Goal: Information Seeking & Learning: Learn about a topic

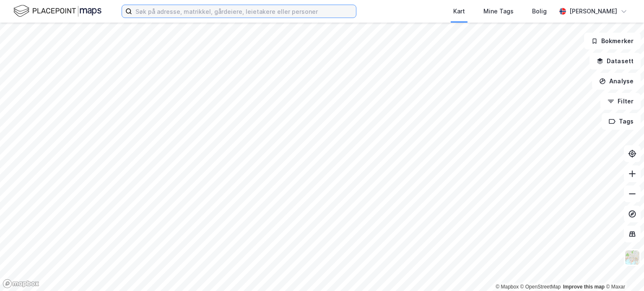
click at [165, 9] on input at bounding box center [244, 11] width 224 height 13
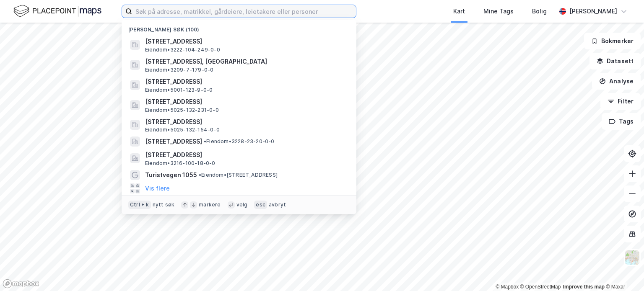
paste input "[STREET_ADDRESS]"
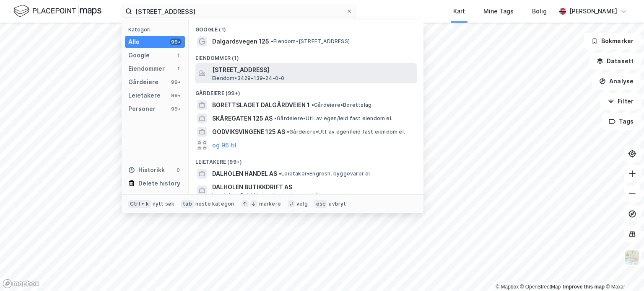
click at [236, 71] on span "[STREET_ADDRESS]" at bounding box center [312, 70] width 201 height 10
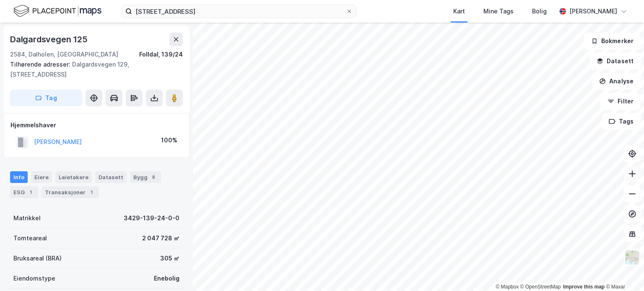
click at [632, 172] on icon at bounding box center [632, 174] width 8 height 8
click at [635, 174] on icon at bounding box center [632, 174] width 8 height 8
click at [631, 194] on icon at bounding box center [632, 194] width 7 height 1
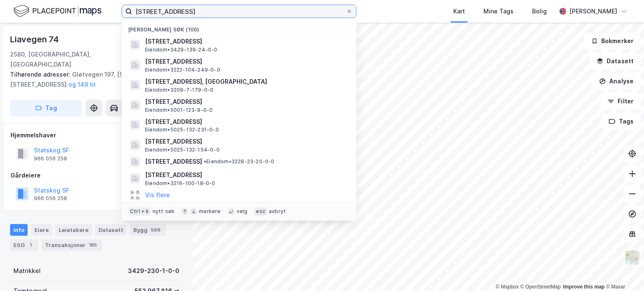
click at [247, 15] on input "[STREET_ADDRESS]" at bounding box center [239, 11] width 214 height 13
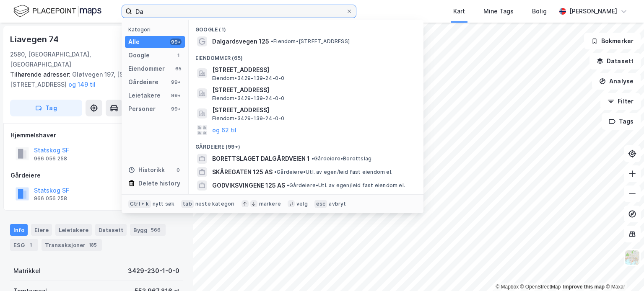
type input "D"
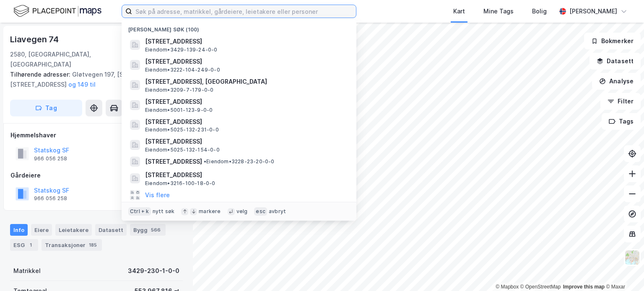
paste input "[STREET_ADDRESS]"
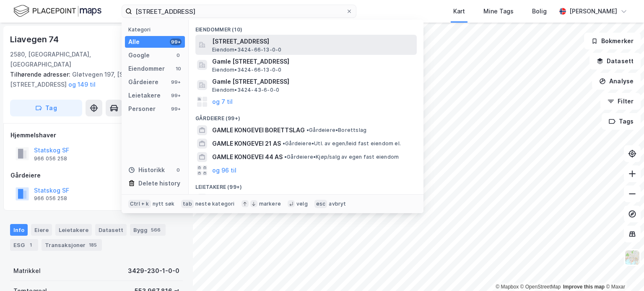
click at [238, 40] on span "[STREET_ADDRESS]" at bounding box center [312, 41] width 201 height 10
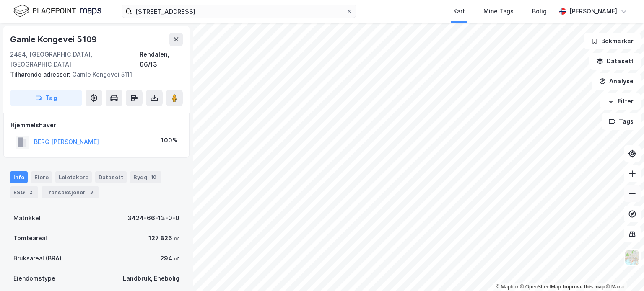
click at [631, 196] on icon at bounding box center [632, 194] width 8 height 8
click at [631, 195] on icon at bounding box center [632, 194] width 8 height 8
click at [632, 192] on icon at bounding box center [632, 194] width 8 height 8
click at [634, 177] on icon at bounding box center [632, 174] width 8 height 8
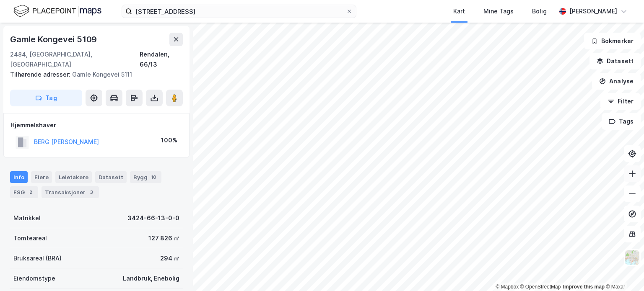
click at [632, 173] on icon at bounding box center [631, 174] width 1 height 7
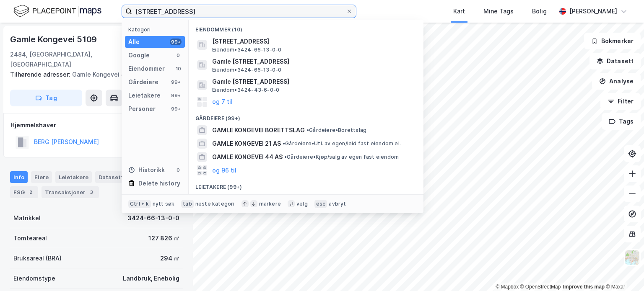
click at [316, 10] on input "[STREET_ADDRESS]" at bounding box center [239, 11] width 214 height 13
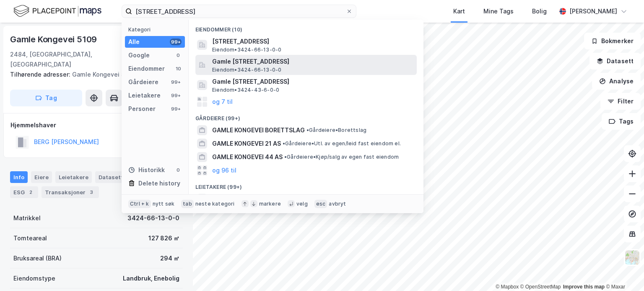
click at [272, 63] on span "Gamle [STREET_ADDRESS]" at bounding box center [312, 62] width 201 height 10
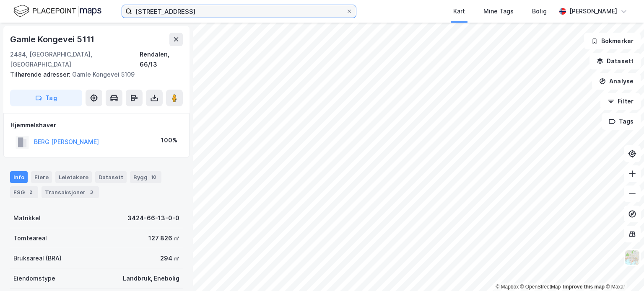
click at [311, 11] on input "[STREET_ADDRESS]" at bounding box center [239, 11] width 214 height 13
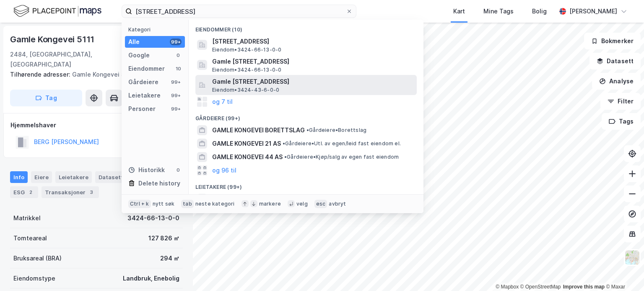
click at [238, 84] on span "Gamle [STREET_ADDRESS]" at bounding box center [312, 82] width 201 height 10
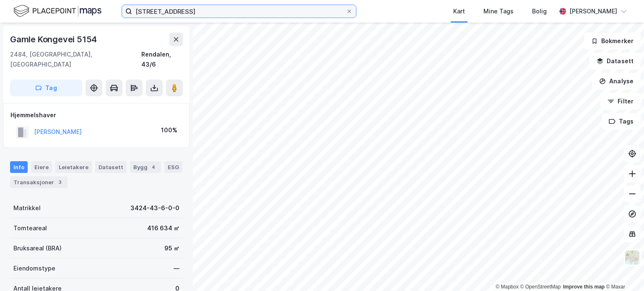
click at [313, 10] on input "[STREET_ADDRESS]" at bounding box center [239, 11] width 214 height 13
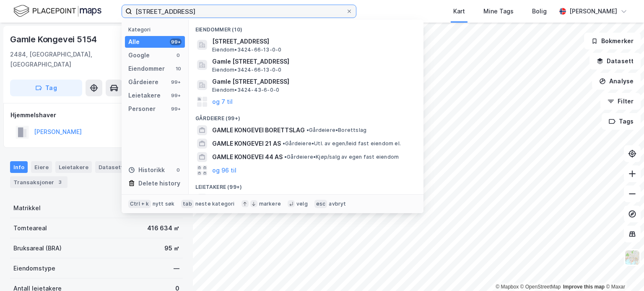
drag, startPoint x: 313, startPoint y: 10, endPoint x: 134, endPoint y: 13, distance: 178.9
click at [134, 13] on input "[STREET_ADDRESS]" at bounding box center [239, 11] width 214 height 13
paste input "[STREET_ADDRESS]"
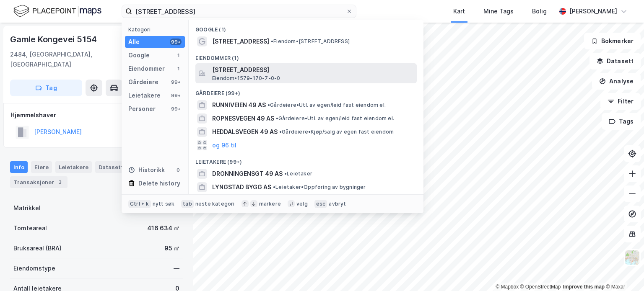
click at [240, 73] on span "[STREET_ADDRESS]" at bounding box center [312, 70] width 201 height 10
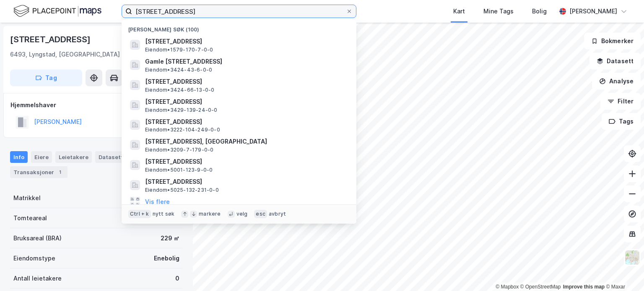
drag, startPoint x: 241, startPoint y: 11, endPoint x: 135, endPoint y: 9, distance: 106.0
click at [135, 9] on input "[STREET_ADDRESS]" at bounding box center [239, 11] width 214 height 13
paste input "[STREET_ADDRESS]"
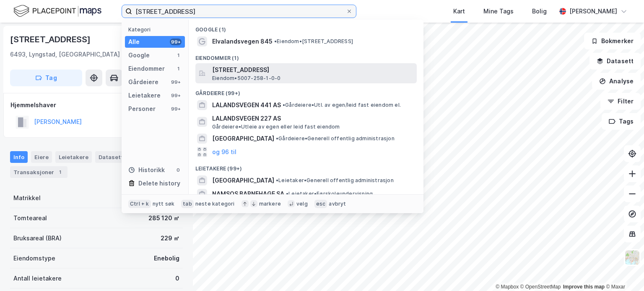
type input "[STREET_ADDRESS]"
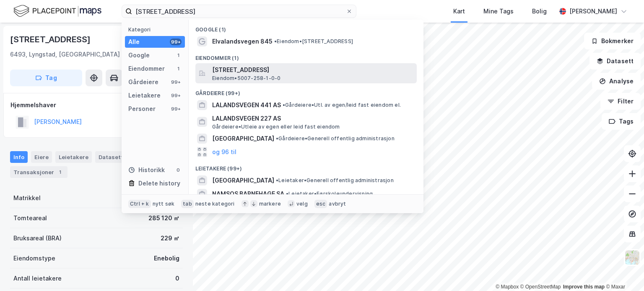
click at [244, 73] on span "[STREET_ADDRESS]" at bounding box center [312, 70] width 201 height 10
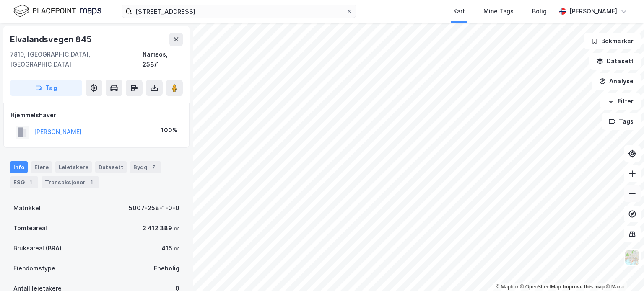
click at [631, 192] on icon at bounding box center [632, 194] width 8 height 8
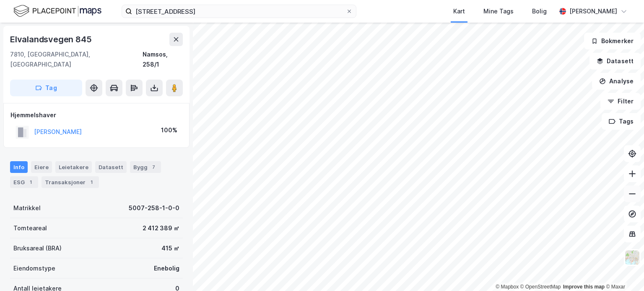
click at [631, 192] on icon at bounding box center [632, 194] width 8 height 8
click at [633, 174] on icon at bounding box center [632, 173] width 7 height 1
click at [369, 291] on html "[STREET_ADDRESS] Kart Mine Tags Bolig [PERSON_NAME] © Mapbox © OpenStreetMap Im…" at bounding box center [322, 145] width 644 height 291
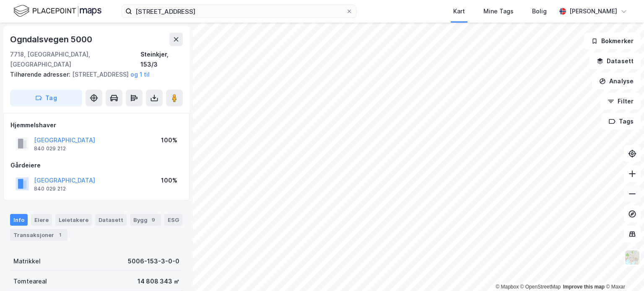
click at [633, 191] on icon at bounding box center [632, 194] width 8 height 8
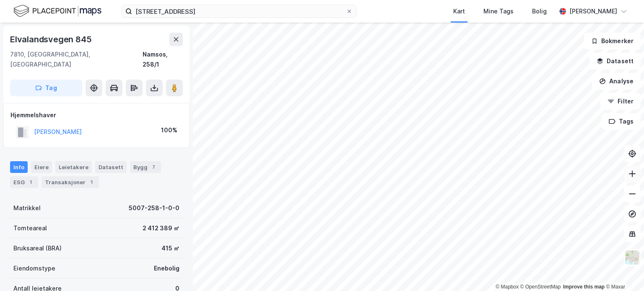
click at [632, 173] on icon at bounding box center [632, 174] width 8 height 8
click at [632, 171] on icon at bounding box center [631, 174] width 1 height 7
click at [633, 193] on icon at bounding box center [632, 194] width 8 height 8
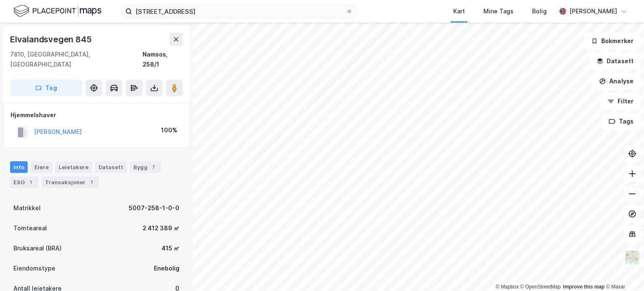
click at [633, 193] on icon at bounding box center [632, 194] width 8 height 8
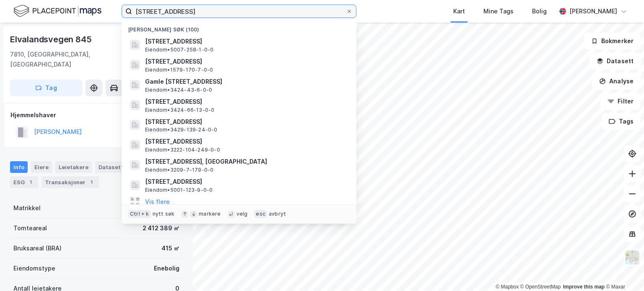
drag, startPoint x: 248, startPoint y: 12, endPoint x: 135, endPoint y: 10, distance: 113.6
click at [135, 10] on input "[STREET_ADDRESS]" at bounding box center [239, 11] width 214 height 13
click at [349, 11] on icon at bounding box center [348, 11] width 3 height 3
click at [346, 11] on input "[STREET_ADDRESS]" at bounding box center [239, 11] width 214 height 13
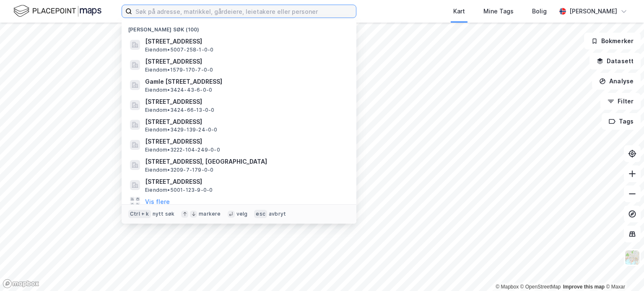
paste input "[STREET_ADDRESS]"
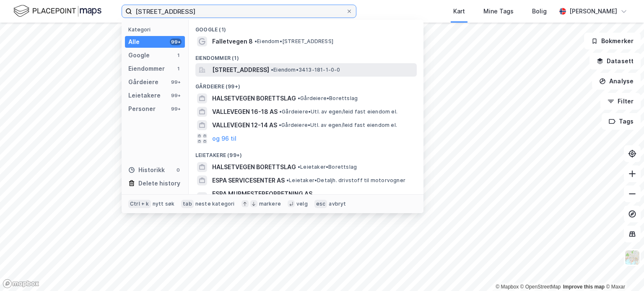
type input "[STREET_ADDRESS]"
click at [269, 68] on span "[STREET_ADDRESS]" at bounding box center [240, 70] width 57 height 10
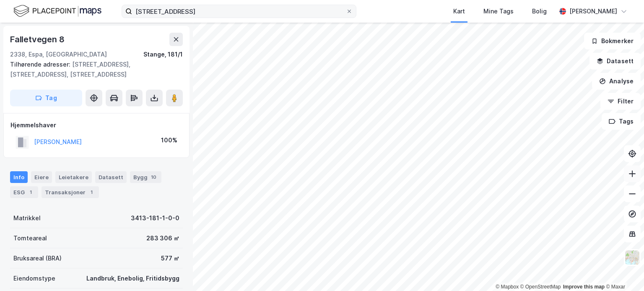
click at [634, 173] on icon at bounding box center [632, 173] width 7 height 1
click at [633, 194] on icon at bounding box center [632, 194] width 8 height 8
